Goal: Find contact information: Find contact information

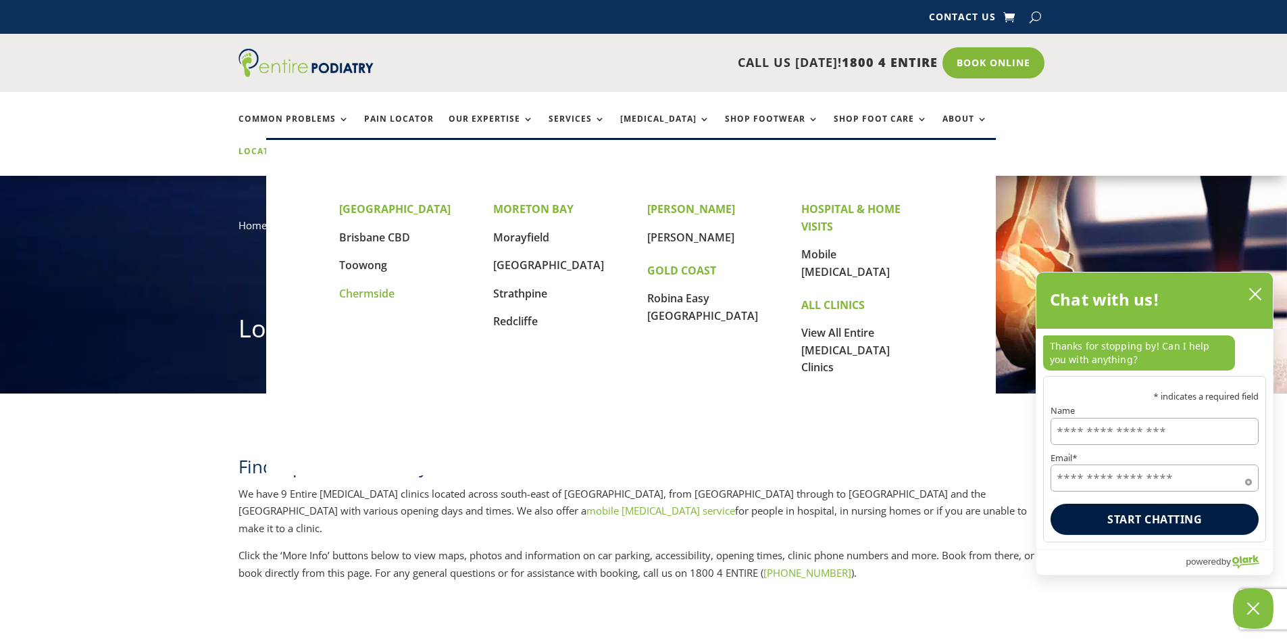
click at [374, 292] on link "Chermside" at bounding box center [366, 293] width 55 height 15
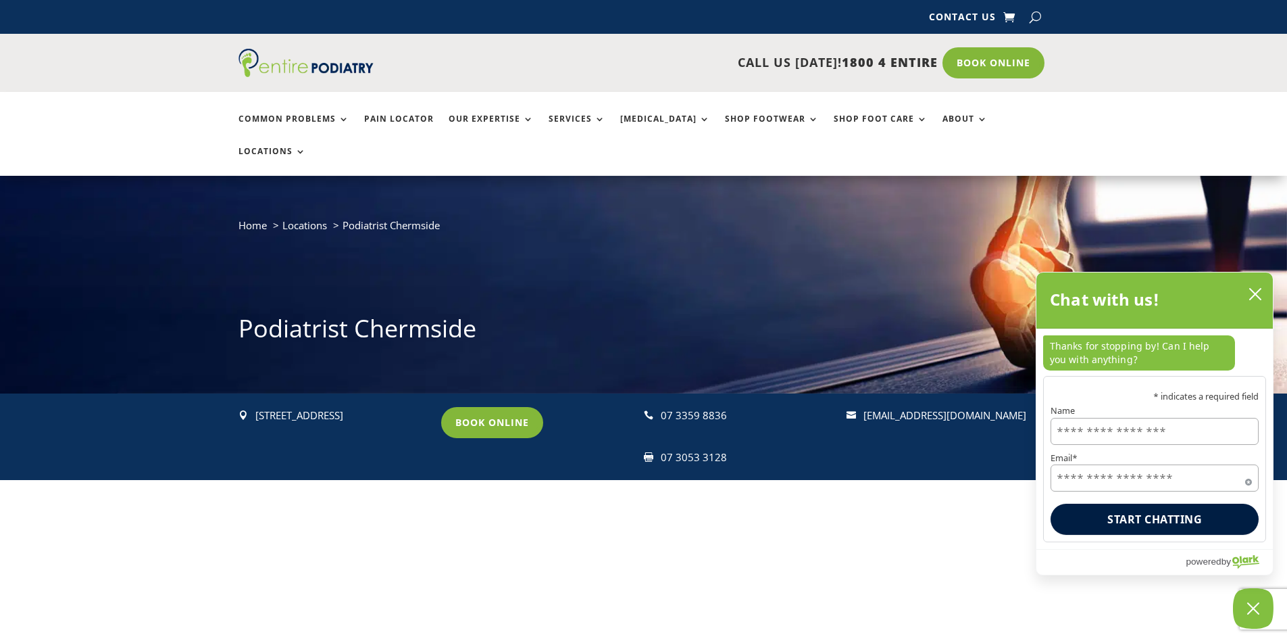
drag, startPoint x: 257, startPoint y: 382, endPoint x: 334, endPoint y: 384, distance: 77.1
click at [334, 407] on div "[STREET_ADDRESS]" at bounding box center [342, 416] width 174 height 18
copy div "Suite 15, Level 2,"
drag, startPoint x: 337, startPoint y: 385, endPoint x: 334, endPoint y: 455, distance: 69.7
click at [334, 480] on div "Title Address Description Clinic [STREET_ADDRESS] Entire [MEDICAL_DATA] is loca…" at bounding box center [643, 595] width 1287 height 230
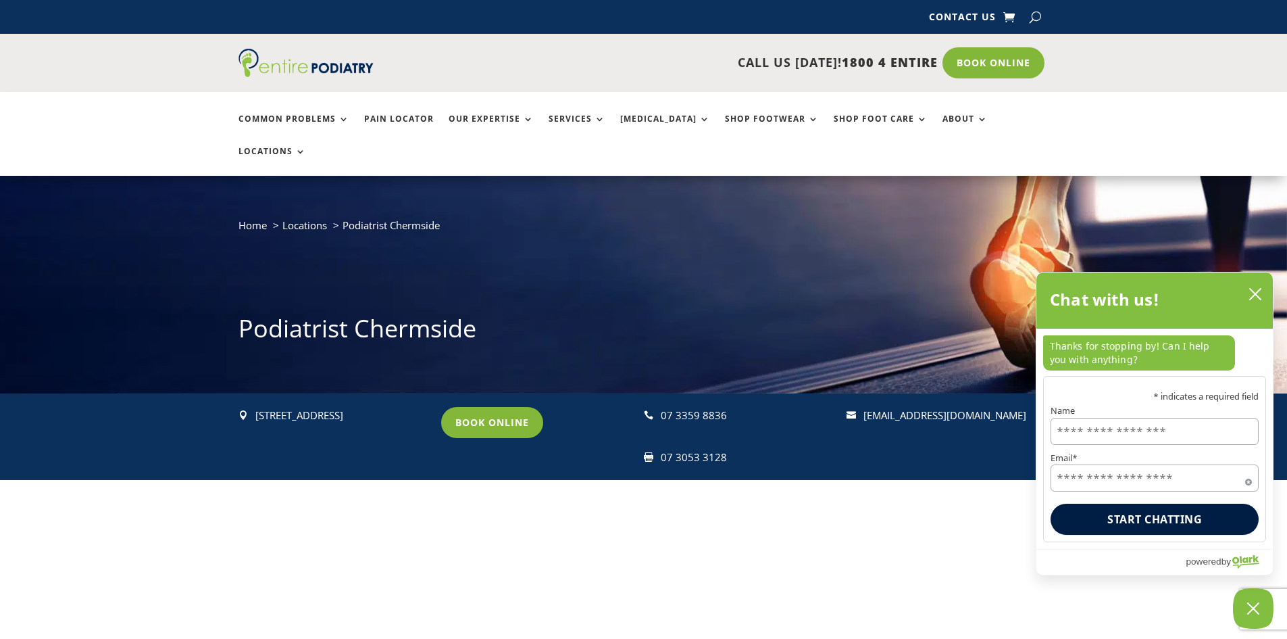
drag, startPoint x: 339, startPoint y: 380, endPoint x: 416, endPoint y: 382, distance: 77.7
click at [416, 407] on div "[STREET_ADDRESS]" at bounding box center [342, 416] width 174 height 18
copy div "[STREET_ADDRESS]"
drag, startPoint x: 727, startPoint y: 384, endPoint x: 662, endPoint y: 384, distance: 65.5
click at [662, 407] on p "07 3359 8836" at bounding box center [748, 416] width 174 height 18
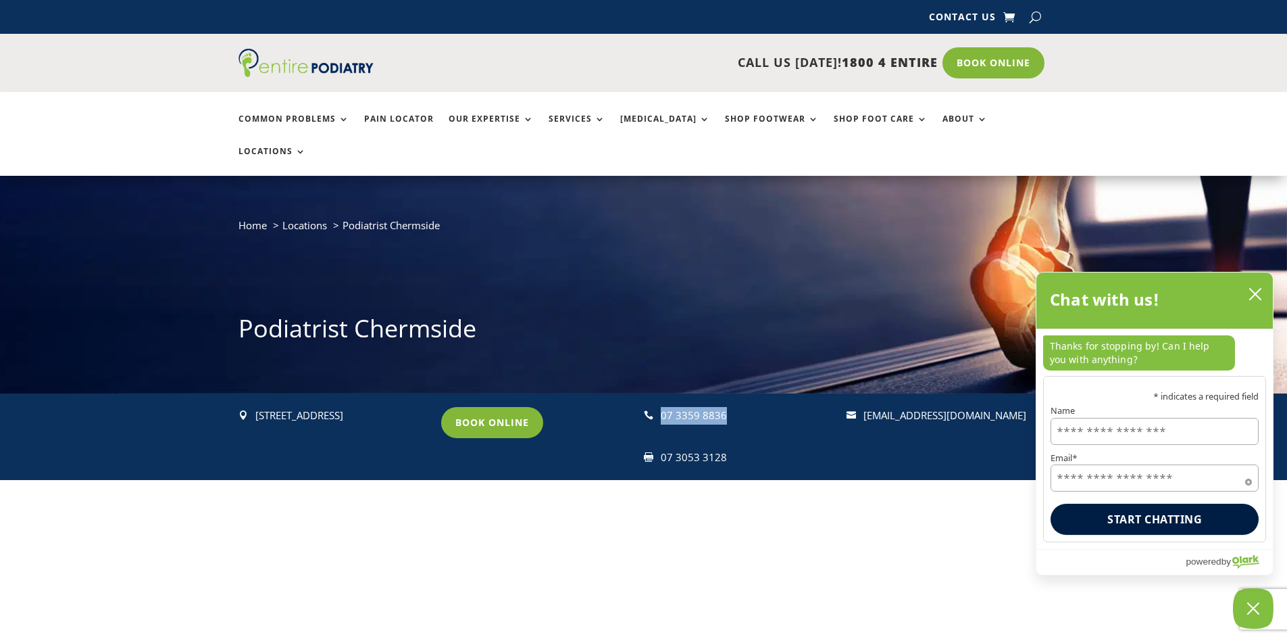
copy p "07 3359 8836"
drag, startPoint x: 262, startPoint y: 381, endPoint x: 334, endPoint y: 380, distance: 72.3
click at [334, 407] on div "[STREET_ADDRESS]" at bounding box center [342, 416] width 174 height 18
copy div "Suite 15, Level 2,"
drag, startPoint x: 417, startPoint y: 382, endPoint x: 336, endPoint y: 383, distance: 81.1
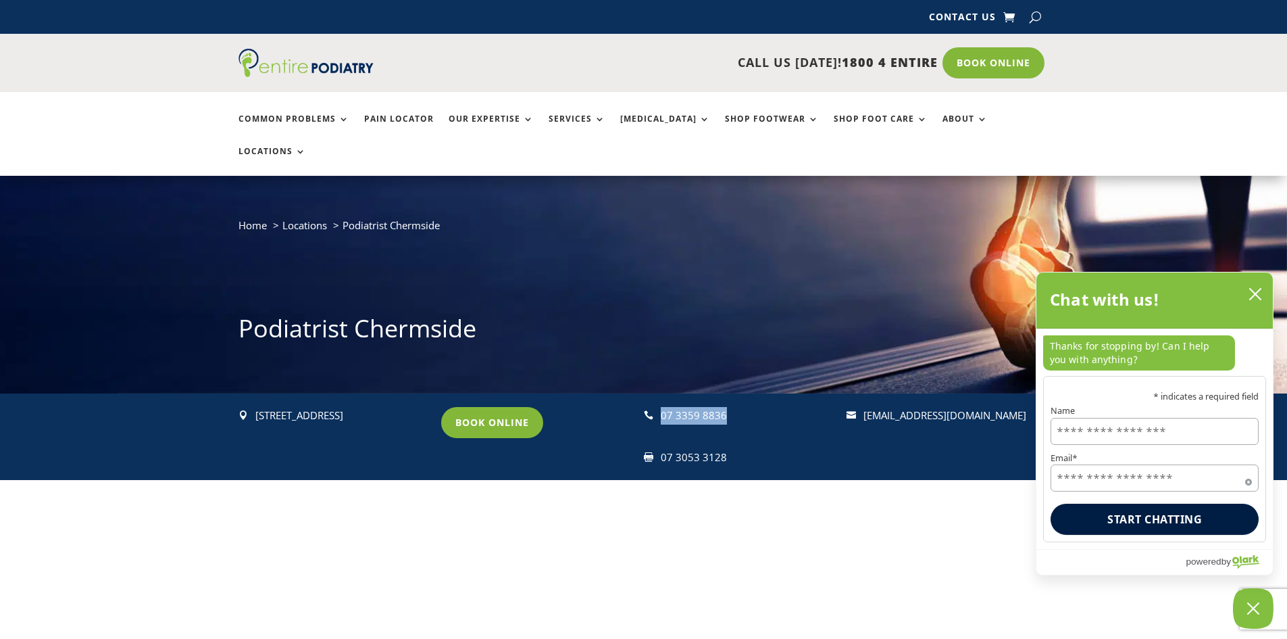
click at [336, 407] on div "[STREET_ADDRESS]" at bounding box center [342, 416] width 174 height 18
copy div "[STREET_ADDRESS]"
drag, startPoint x: 725, startPoint y: 384, endPoint x: 662, endPoint y: 384, distance: 63.5
click at [662, 407] on p "07 3359 8836" at bounding box center [748, 416] width 174 height 18
copy p "07 3359 8836"
